Goal: Information Seeking & Learning: Learn about a topic

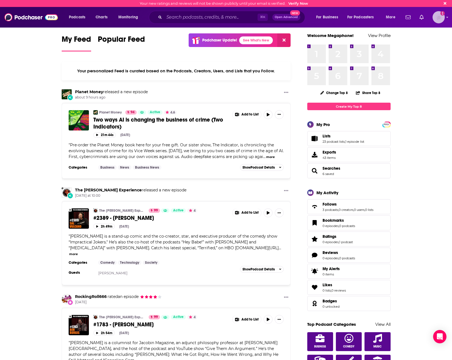
click at [443, 19] on img "Logged in as MegaphoneSupport" at bounding box center [439, 17] width 12 height 12
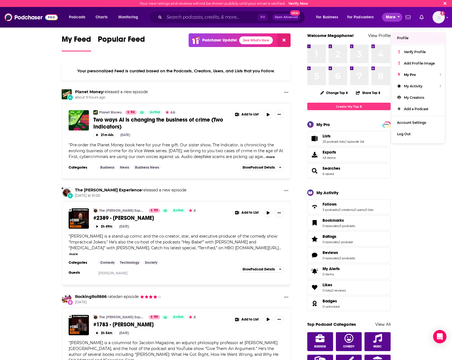
click at [394, 18] on span "More" at bounding box center [390, 17] width 9 height 8
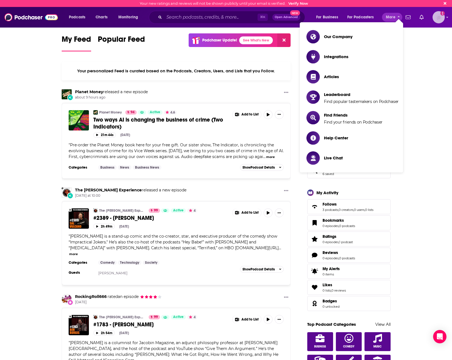
click at [441, 15] on img "Logged in as MegaphoneSupport" at bounding box center [439, 17] width 12 height 12
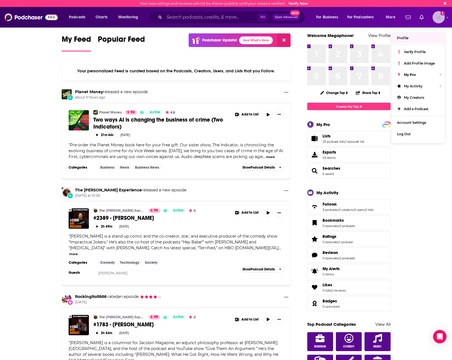
click at [409, 35] on link "Profile" at bounding box center [418, 37] width 53 height 11
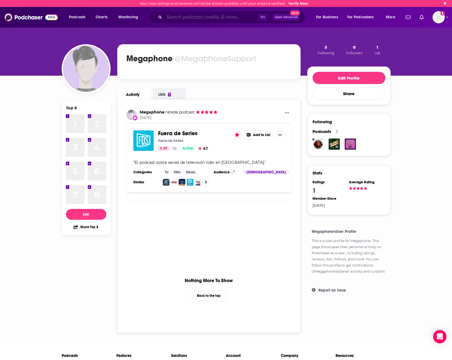
click at [238, 19] on input "Search podcasts, credits, & more..." at bounding box center [210, 17] width 93 height 9
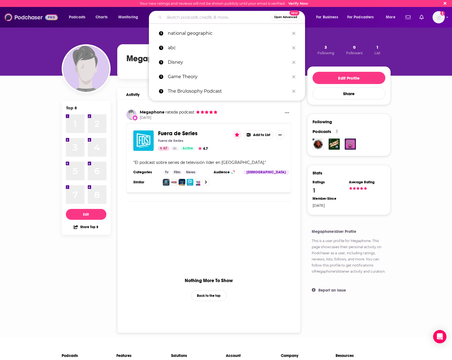
click at [38, 15] on img at bounding box center [30, 17] width 53 height 11
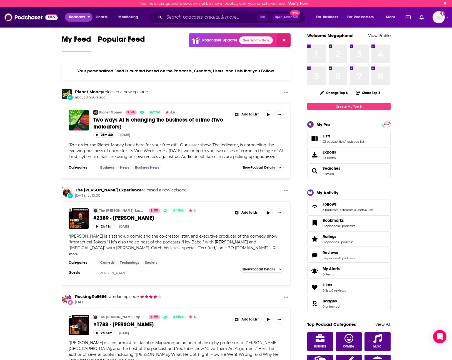
click at [77, 18] on span "Podcasts" at bounding box center [77, 17] width 16 height 8
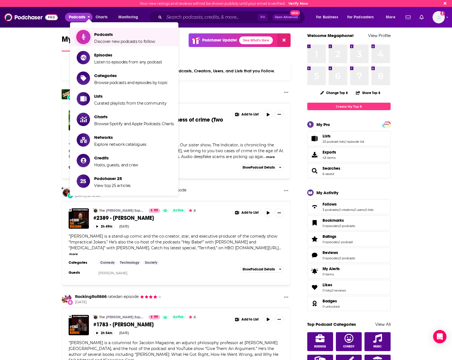
click at [124, 40] on span "Discover new podcasts to follow" at bounding box center [124, 41] width 61 height 5
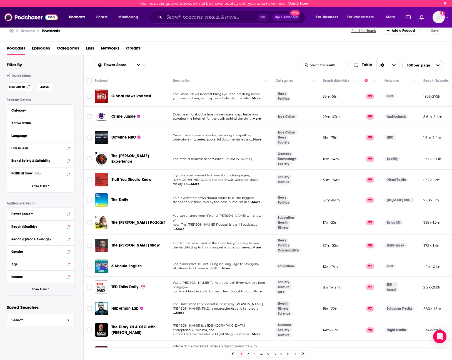
click at [39, 289] on span "Show More" at bounding box center [39, 288] width 15 height 3
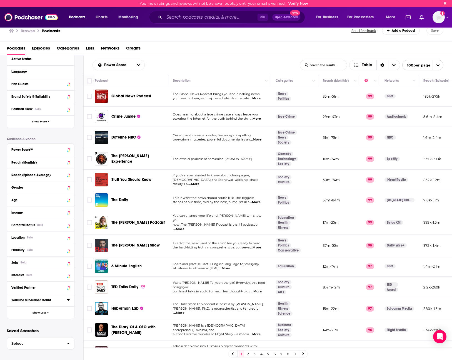
click at [38, 301] on div "YouTube Subscriber Count" at bounding box center [37, 300] width 52 height 4
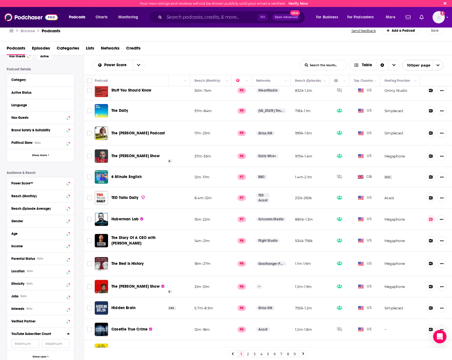
scroll to position [30, 0]
click at [37, 155] on span "Show More" at bounding box center [39, 156] width 15 height 3
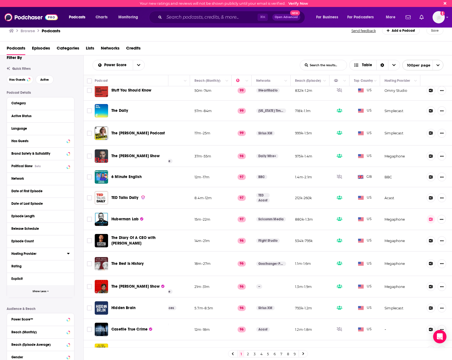
scroll to position [0, 0]
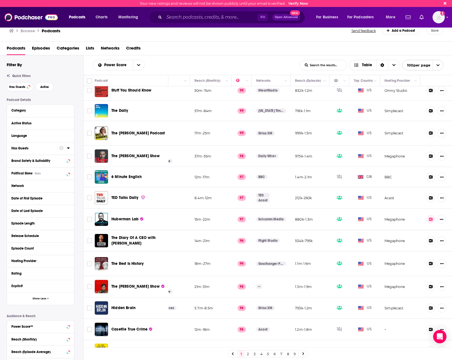
click at [78, 221] on div "Podcast Details Category Active Status Language Has Guests Brand Safety & Suita…" at bounding box center [45, 302] width 77 height 408
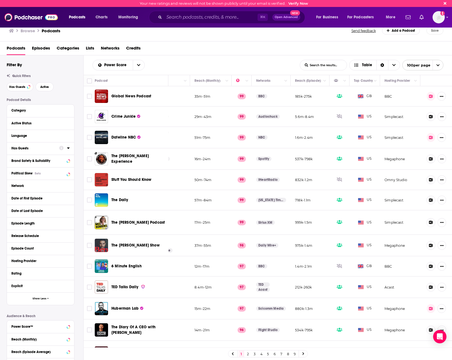
click at [161, 51] on div "Podcasts Episodes Categories Lists Networks Credits" at bounding box center [227, 49] width 441 height 11
